Goal: Download file/media

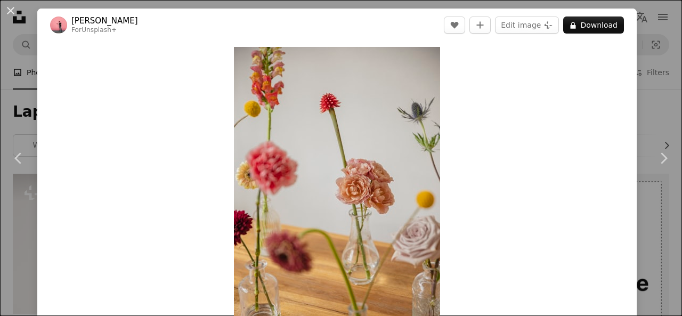
scroll to position [1065, 0]
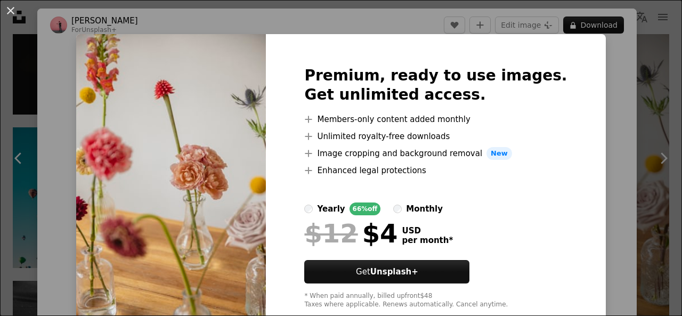
click at [169, 212] on img at bounding box center [171, 187] width 190 height 307
click at [12, 9] on button "An X shape" at bounding box center [10, 10] width 13 height 13
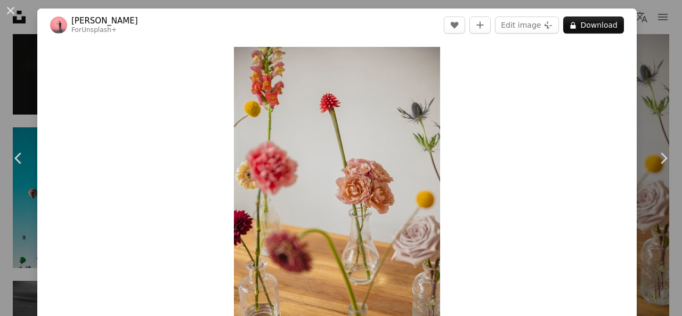
click at [12, 9] on button "An X shape" at bounding box center [10, 10] width 13 height 13
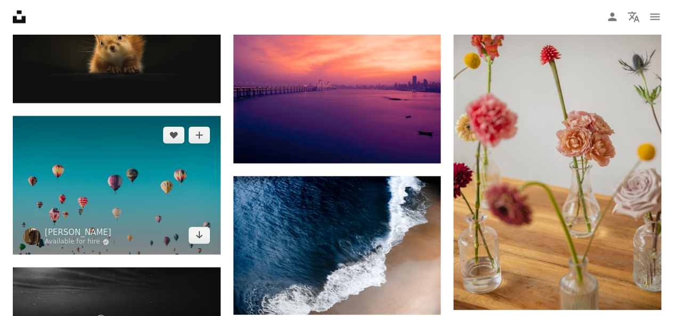
click at [129, 137] on img at bounding box center [117, 185] width 208 height 138
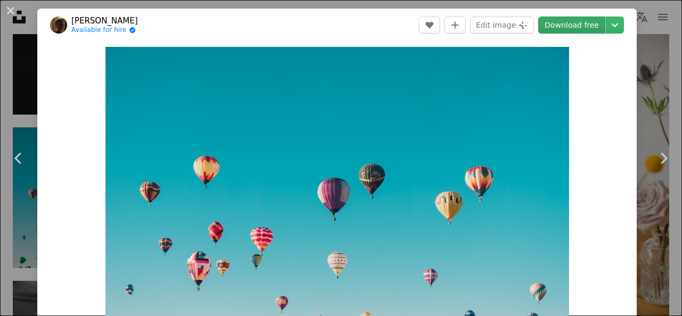
click at [573, 22] on link "Download free" at bounding box center [571, 25] width 67 height 17
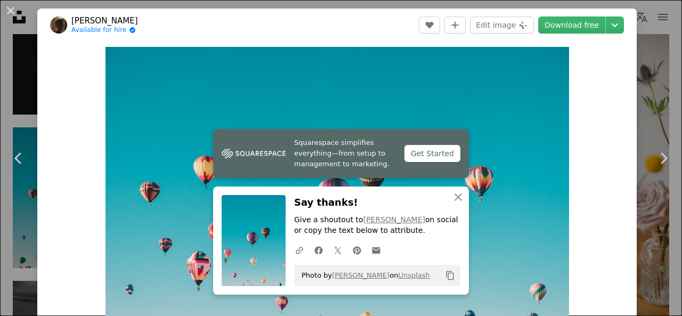
click at [601, 186] on div "Zoom in" at bounding box center [336, 202] width 599 height 320
click at [454, 194] on icon "An X shape" at bounding box center [458, 197] width 13 height 13
